Goal: Information Seeking & Learning: Check status

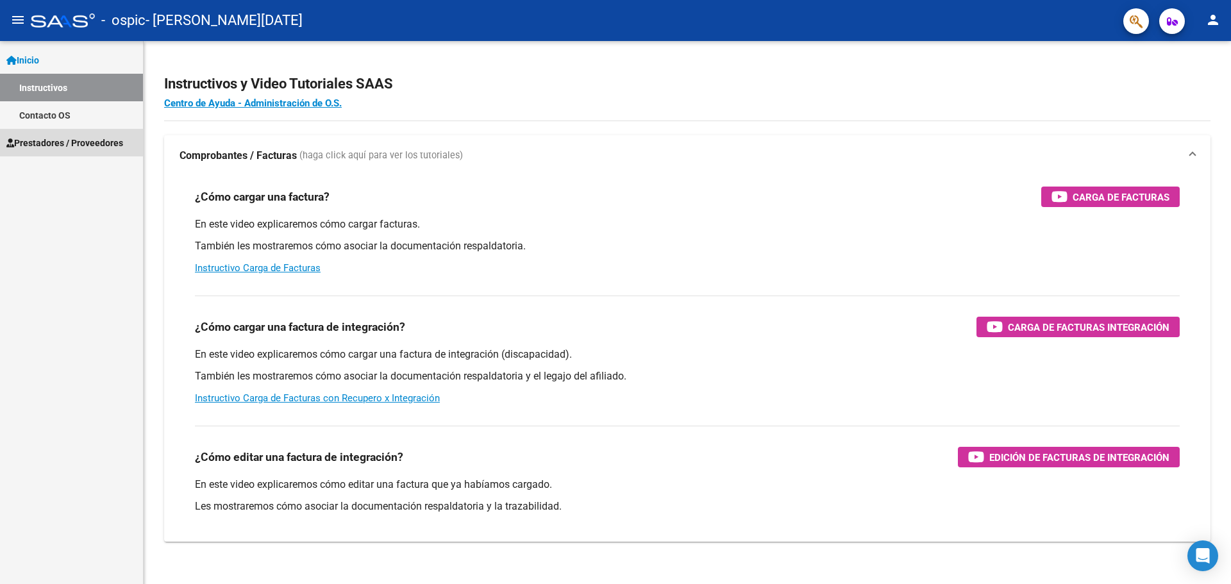
click at [49, 138] on span "Prestadores / Proveedores" at bounding box center [64, 143] width 117 height 14
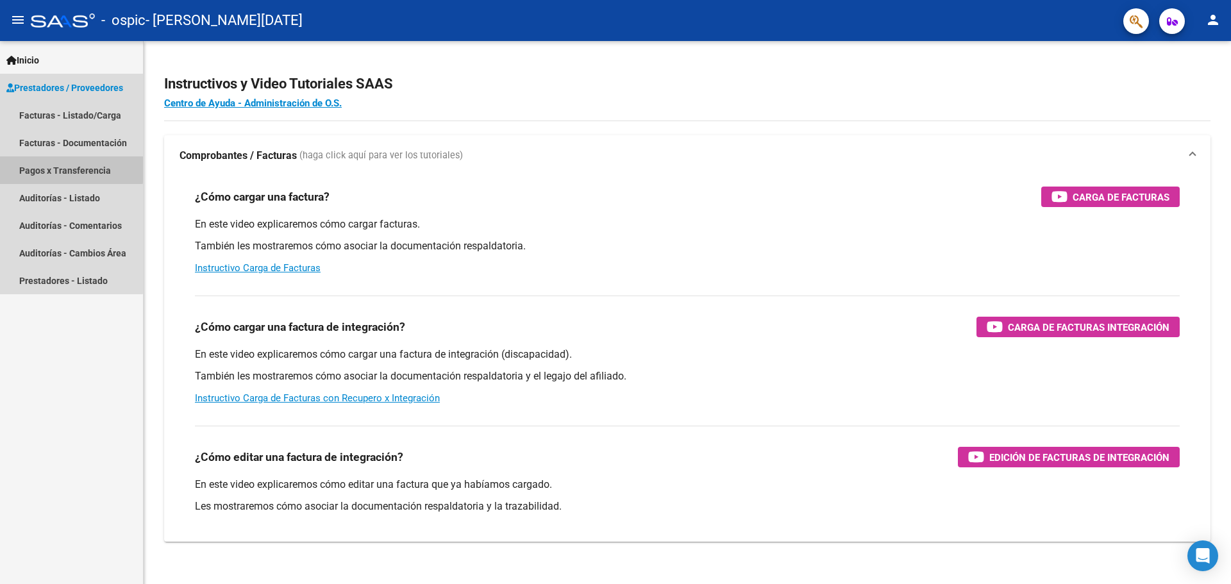
click at [64, 169] on link "Pagos x Transferencia" at bounding box center [71, 170] width 143 height 28
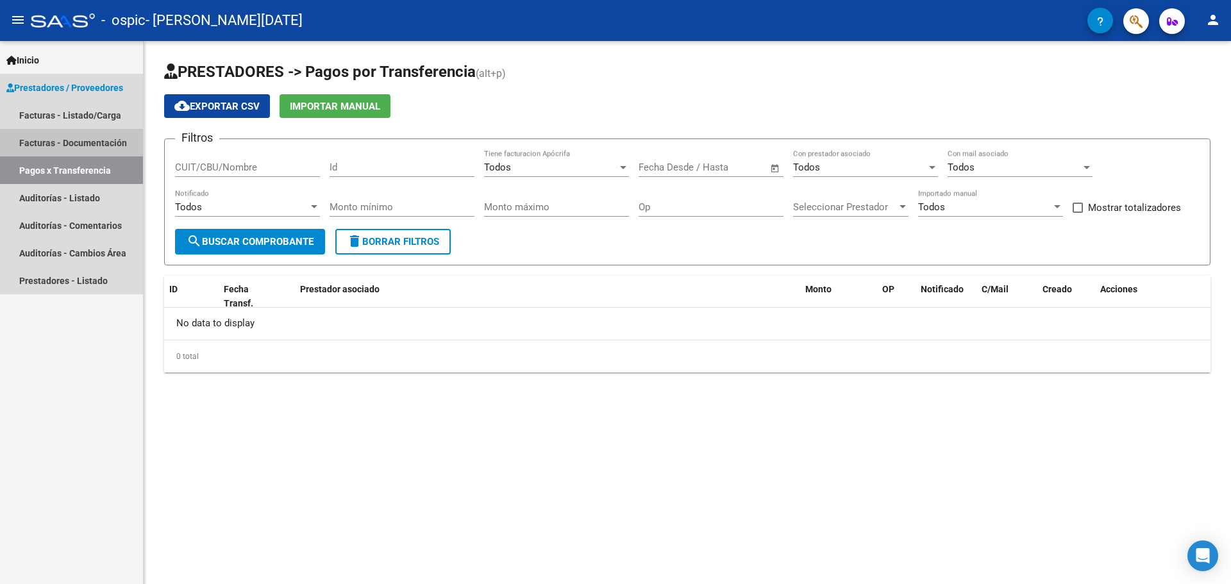
click at [63, 142] on link "Facturas - Documentación" at bounding box center [71, 143] width 143 height 28
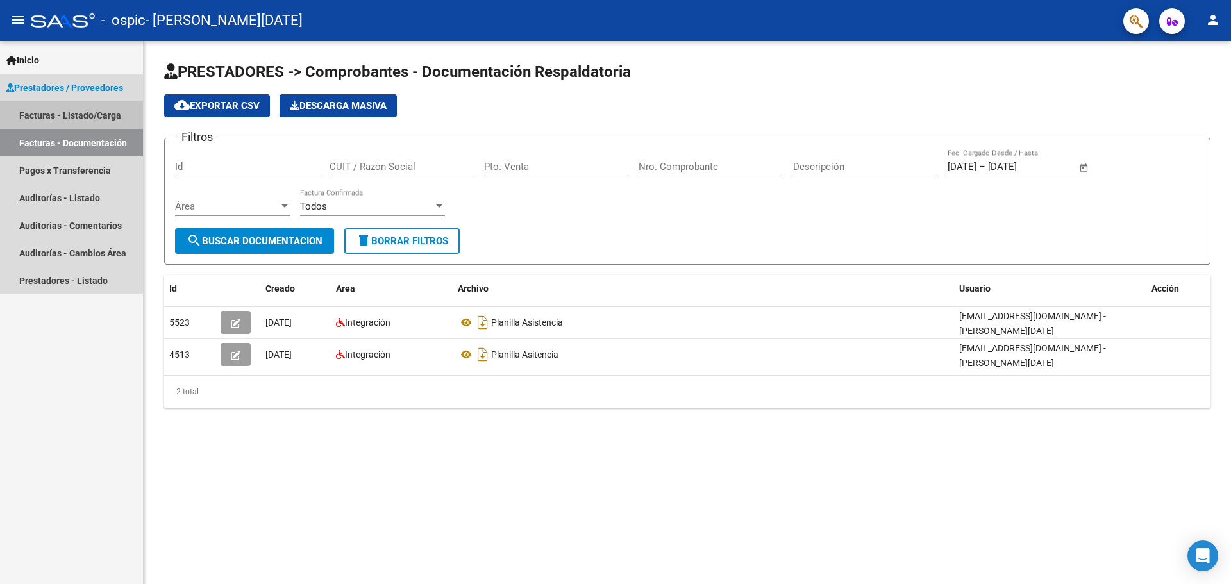
click at [59, 115] on link "Facturas - Listado/Carga" at bounding box center [71, 115] width 143 height 28
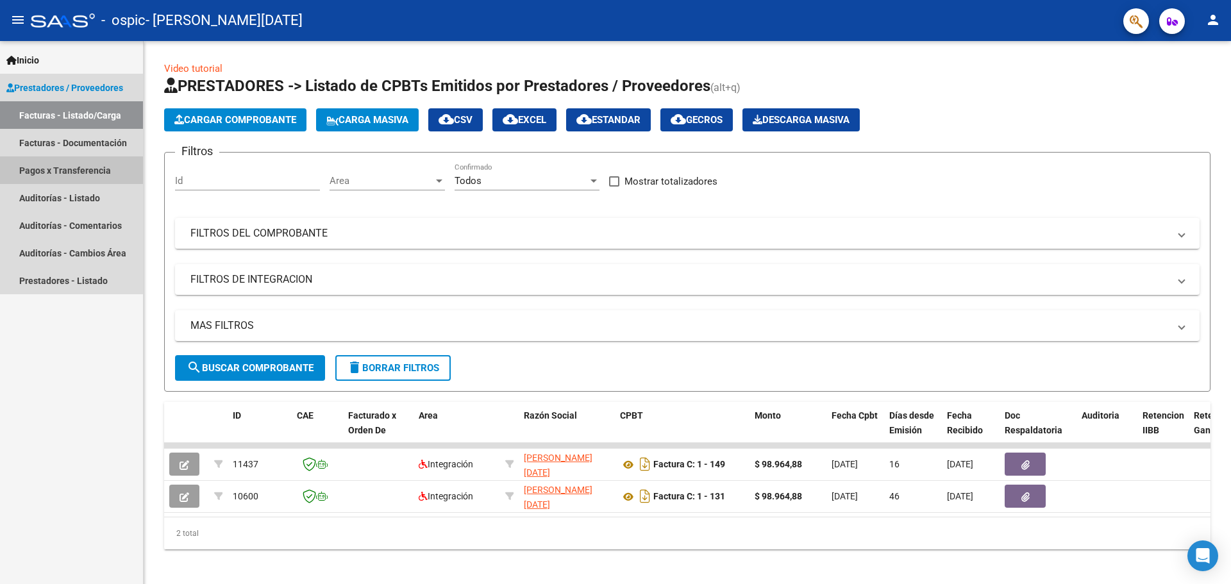
click at [56, 174] on link "Pagos x Transferencia" at bounding box center [71, 170] width 143 height 28
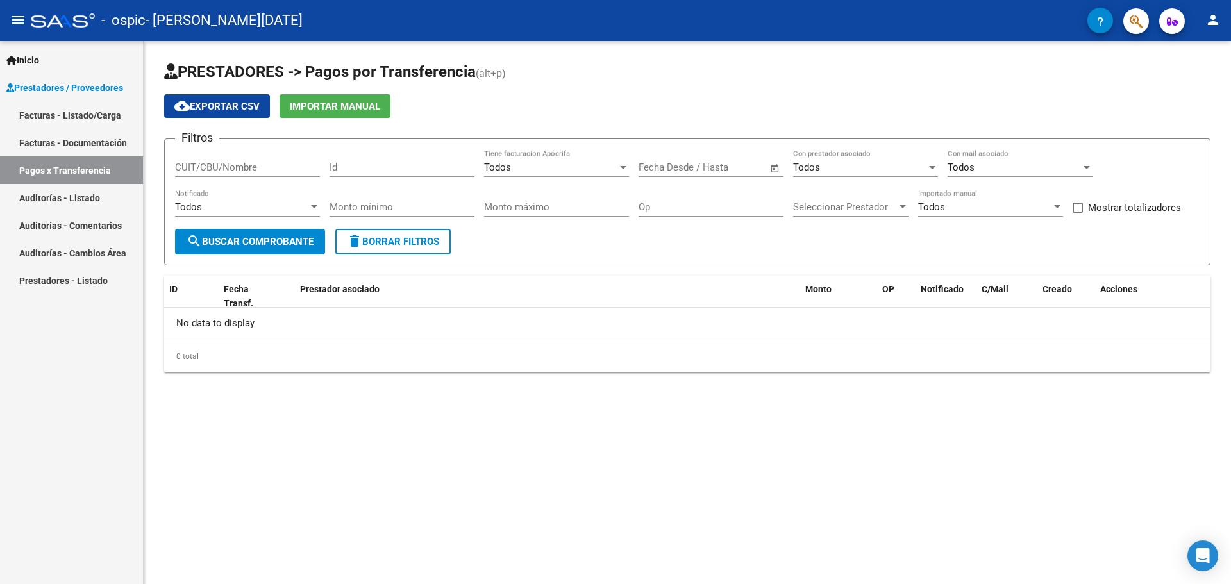
click at [288, 168] on input "CUIT/CBU/Nombre" at bounding box center [247, 168] width 145 height 12
type input "27413424939"
click at [274, 237] on span "search Buscar Comprobante" at bounding box center [250, 242] width 127 height 12
click at [546, 162] on div "Todos" at bounding box center [550, 168] width 133 height 12
click at [546, 162] on span "Todos" at bounding box center [556, 167] width 145 height 29
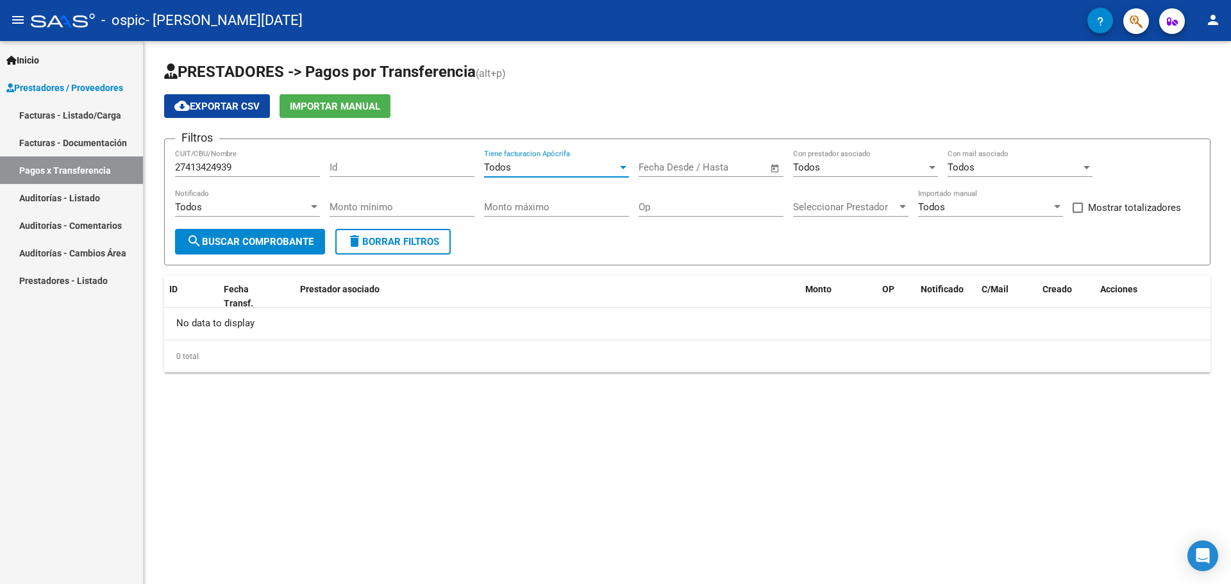
click at [112, 115] on link "Facturas - Listado/Carga" at bounding box center [71, 115] width 143 height 28
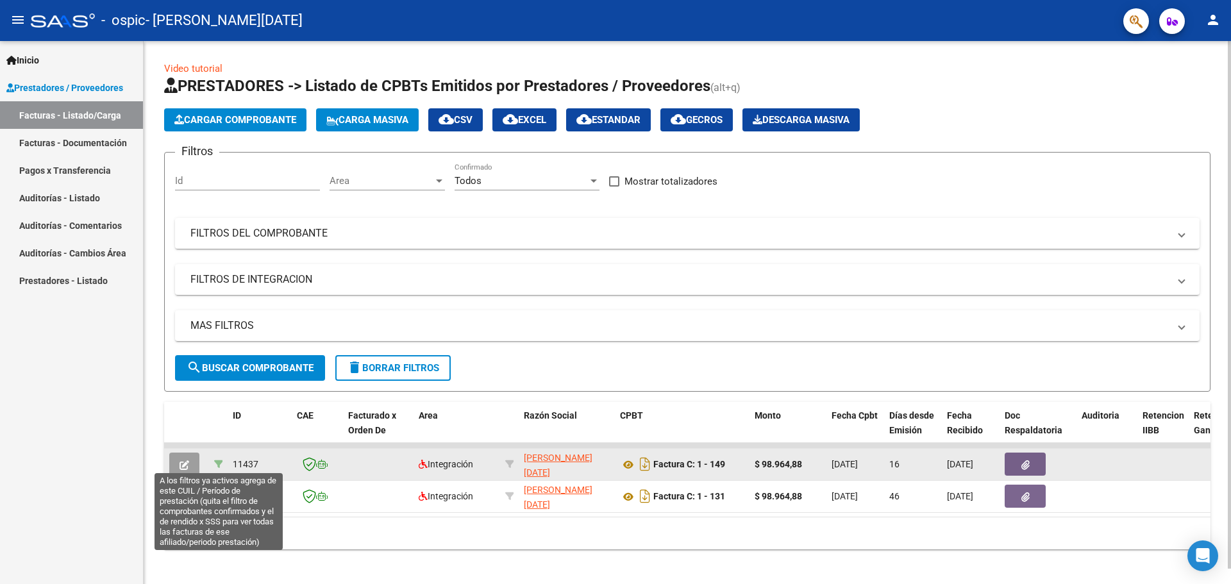
click at [215, 462] on icon at bounding box center [218, 464] width 9 height 9
type input "202508"
type input "20579915529"
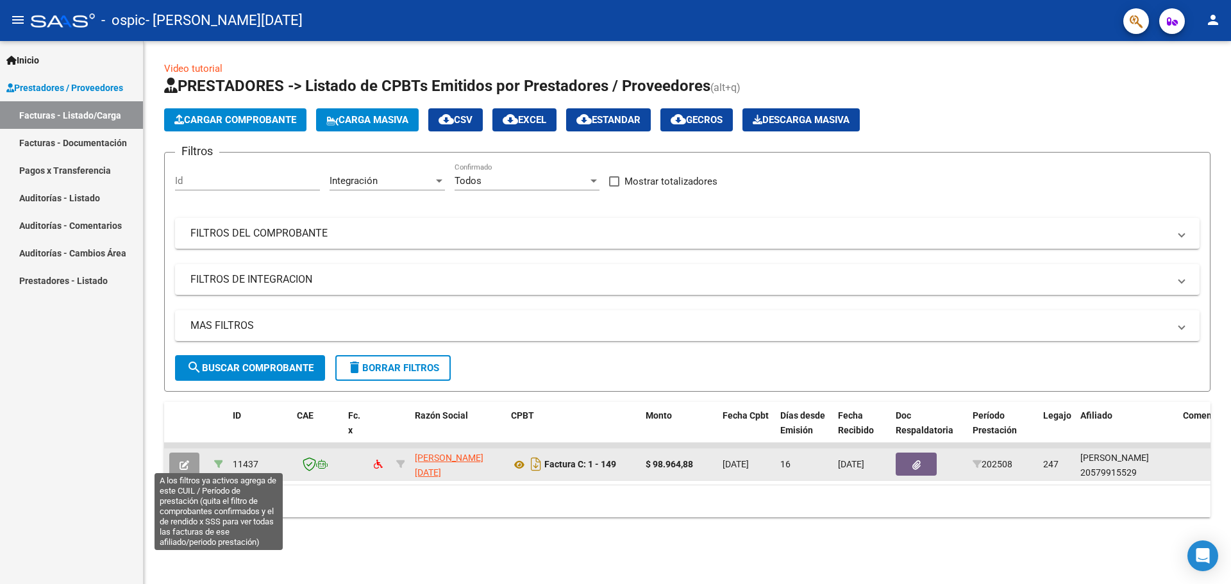
click at [219, 466] on icon at bounding box center [218, 464] width 9 height 9
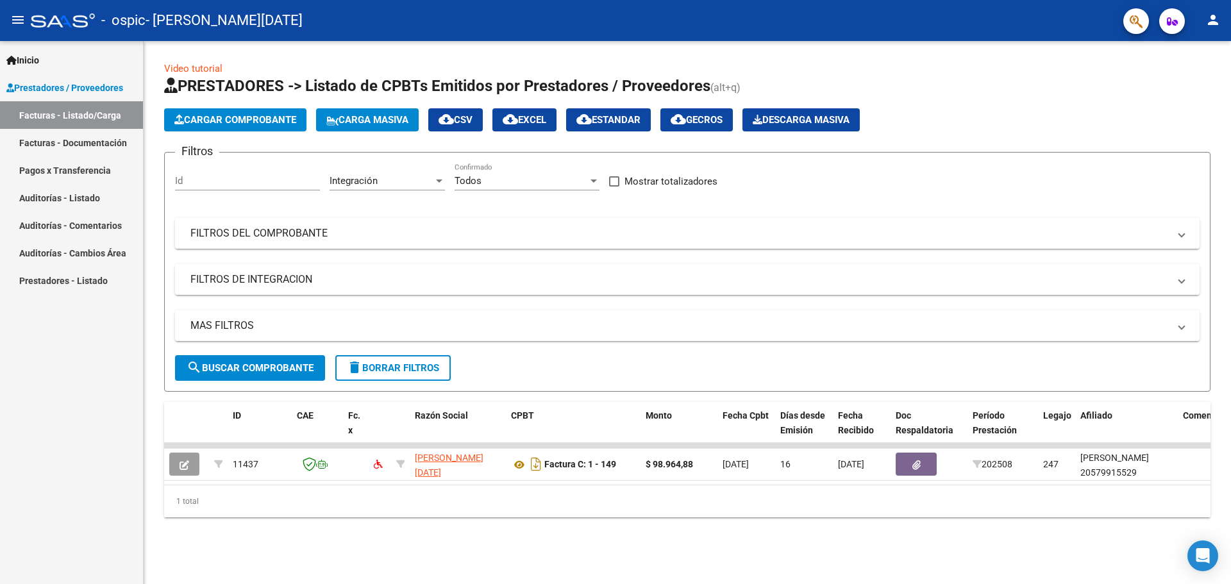
click at [249, 497] on div "1 total" at bounding box center [687, 501] width 1047 height 32
click at [98, 165] on link "Pagos x Transferencia" at bounding box center [71, 170] width 143 height 28
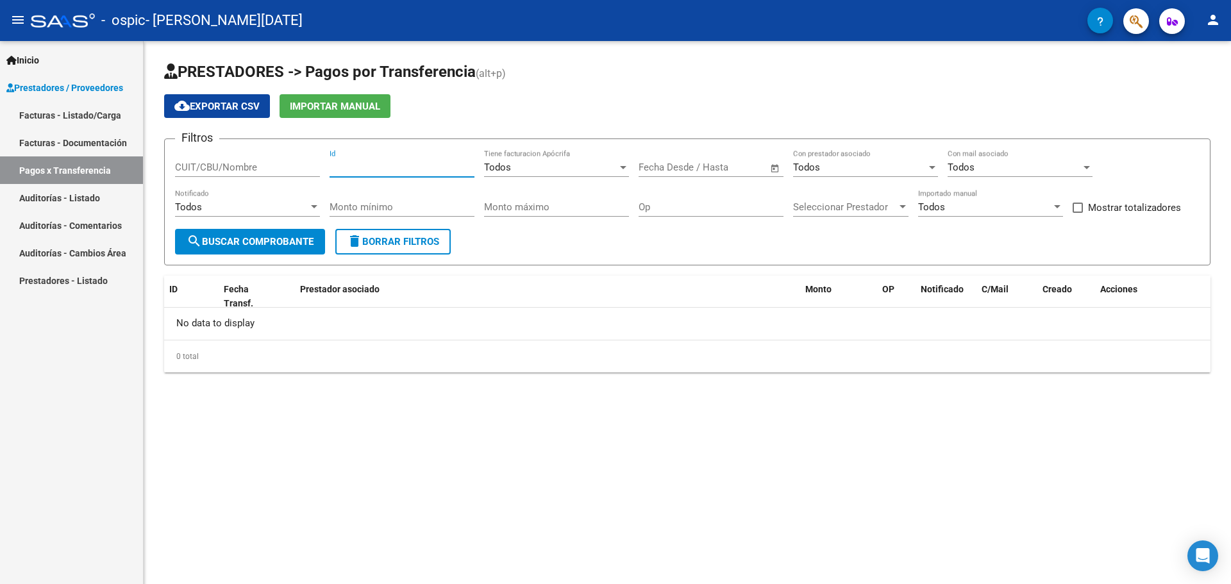
click at [353, 167] on input "Id" at bounding box center [402, 168] width 145 height 12
click at [17, 21] on mat-icon "menu" at bounding box center [17, 19] width 15 height 15
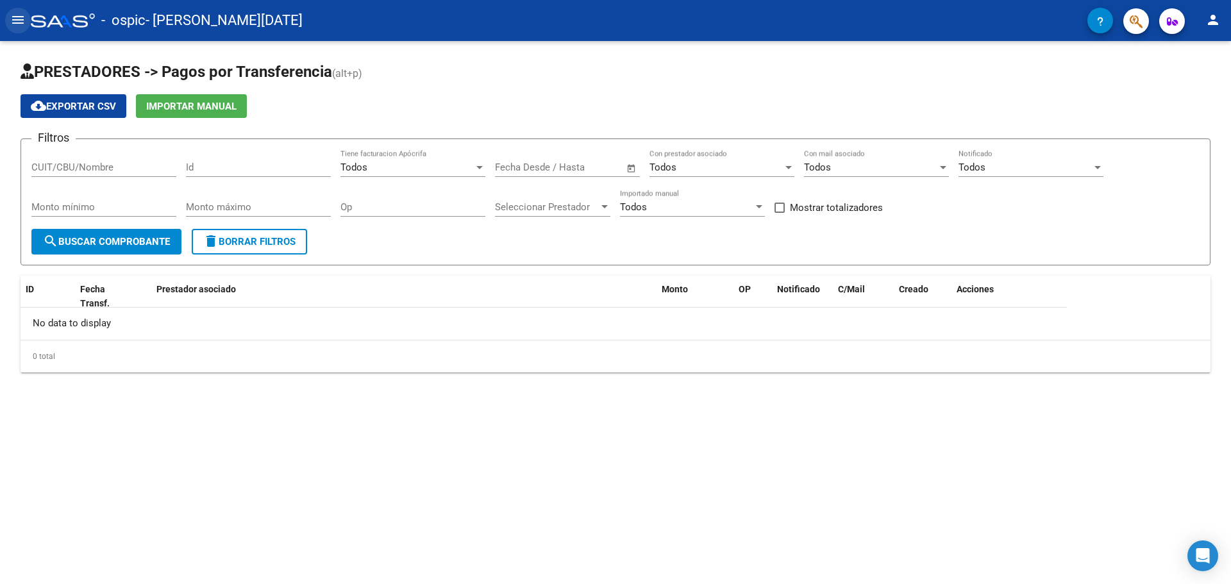
click at [17, 21] on mat-icon "menu" at bounding box center [17, 19] width 15 height 15
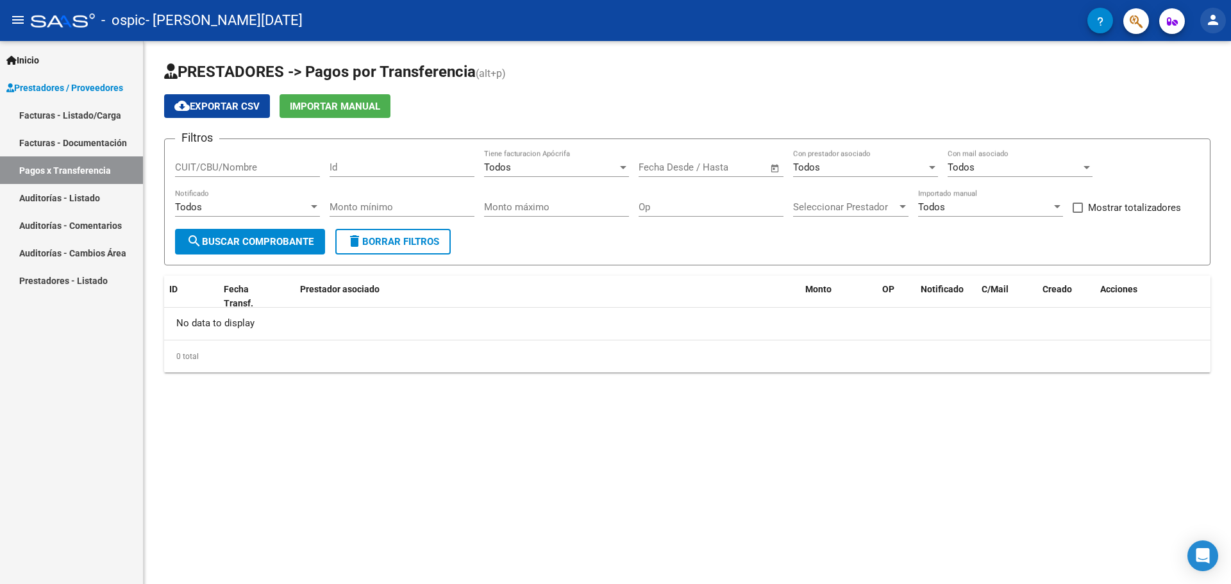
click at [1216, 21] on mat-icon "person" at bounding box center [1213, 19] width 15 height 15
click at [1194, 62] on button "person Mi Perfil" at bounding box center [1187, 53] width 78 height 31
click at [289, 167] on input "CUIT/CBU/Nombre" at bounding box center [247, 168] width 145 height 12
click at [298, 246] on span "search Buscar Comprobante" at bounding box center [250, 242] width 127 height 12
click at [307, 173] on input "[PERSON_NAME][DATE]" at bounding box center [247, 168] width 145 height 12
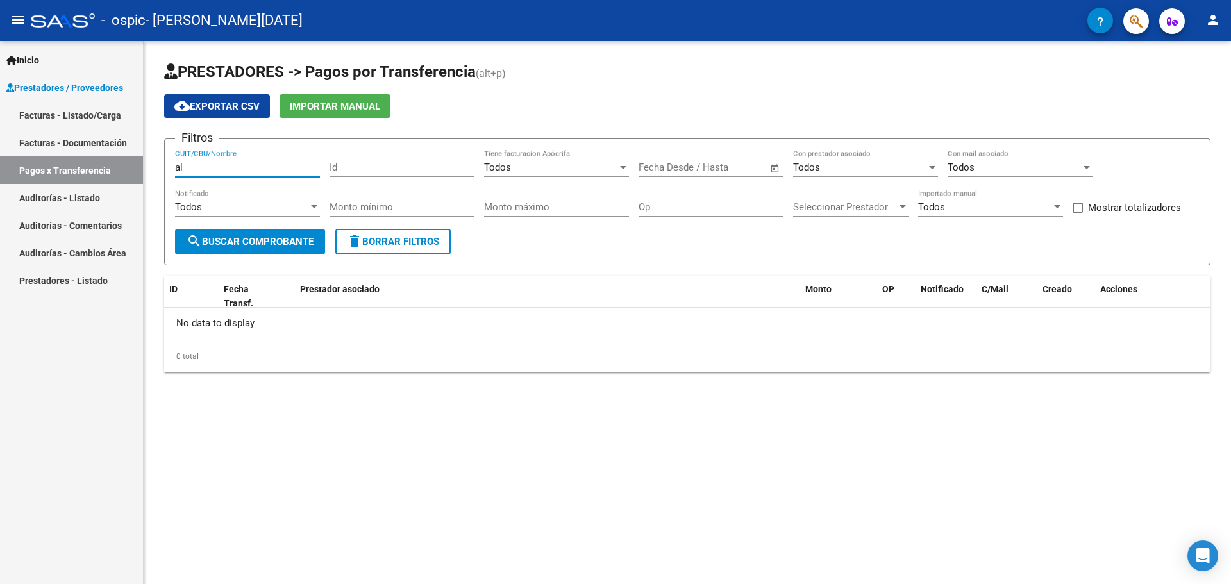
type input "a"
click at [78, 119] on link "Facturas - Listado/Carga" at bounding box center [71, 115] width 143 height 28
